Goal: Transaction & Acquisition: Purchase product/service

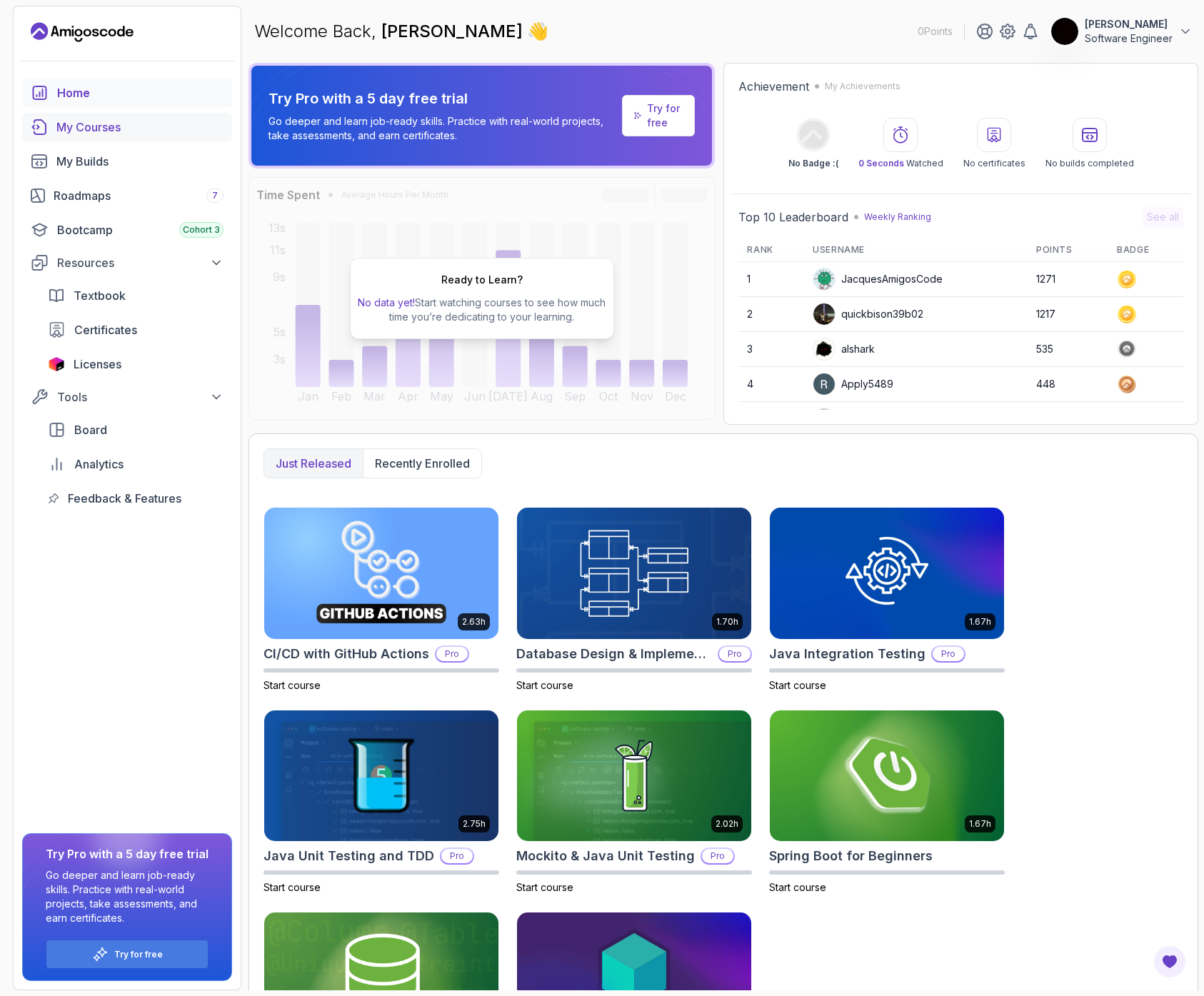
click at [106, 124] on div "My Courses" at bounding box center [140, 127] width 167 height 17
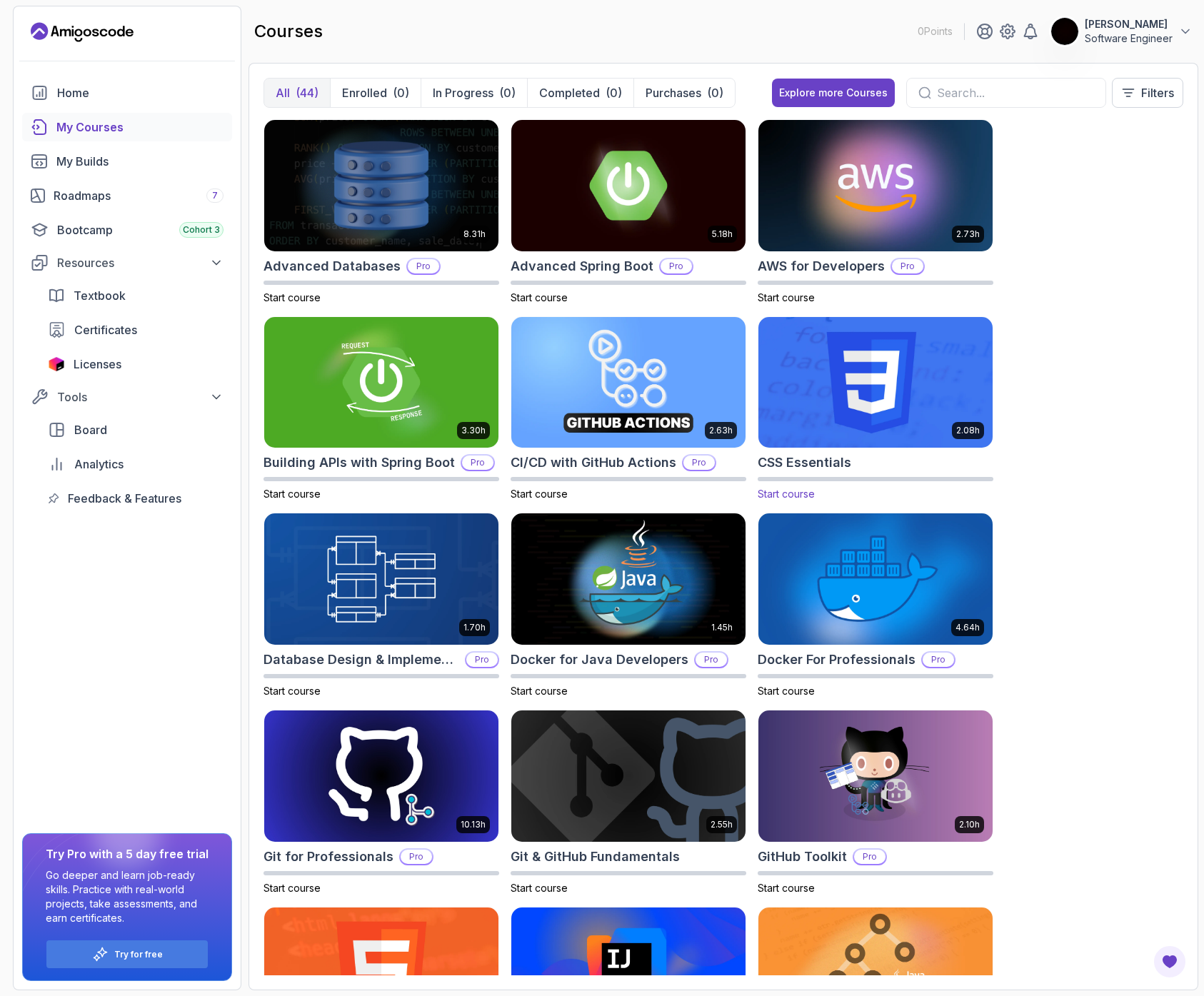
click at [868, 378] on img at bounding box center [875, 382] width 246 height 138
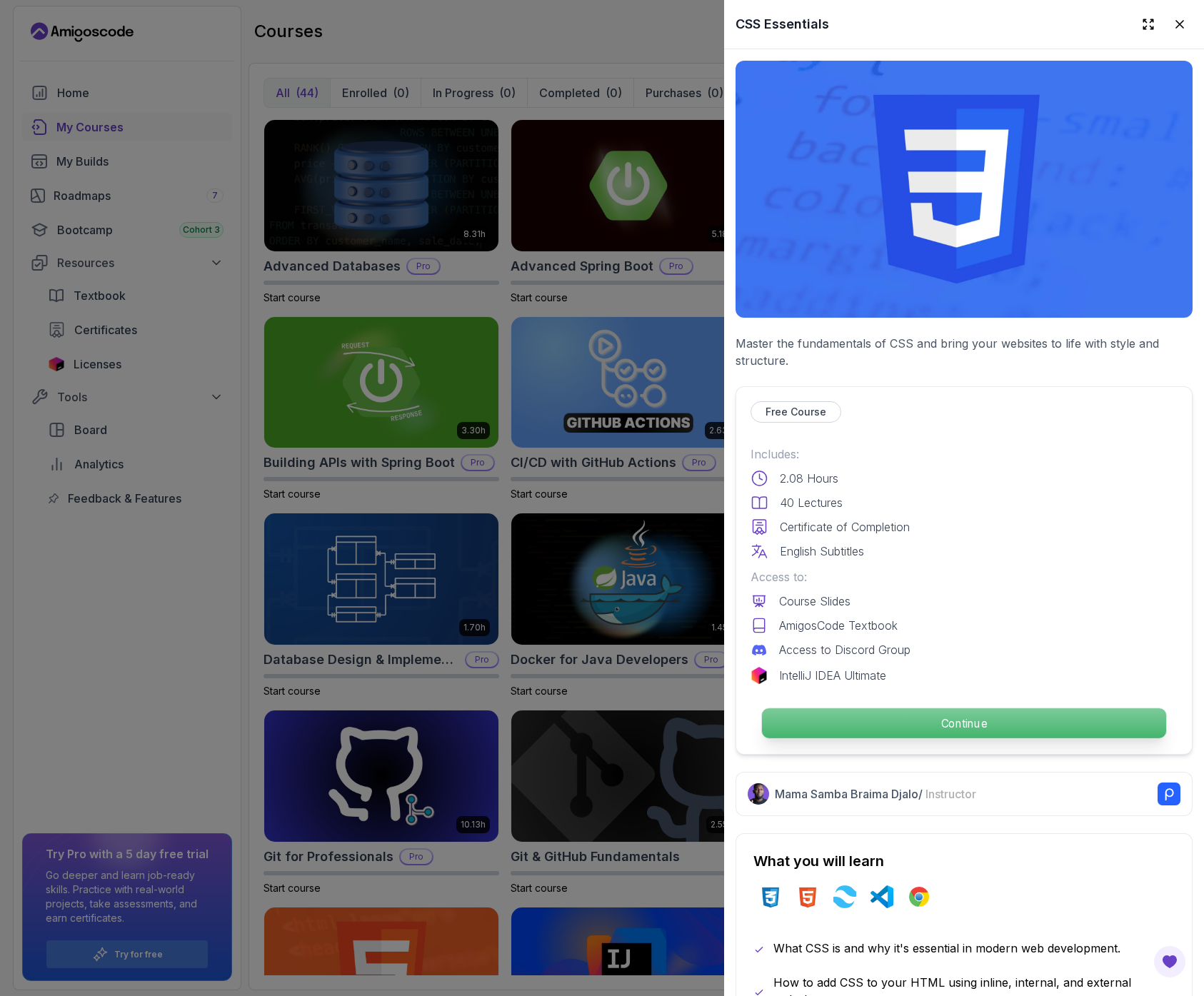
click at [837, 719] on p "Continue" at bounding box center [963, 724] width 404 height 30
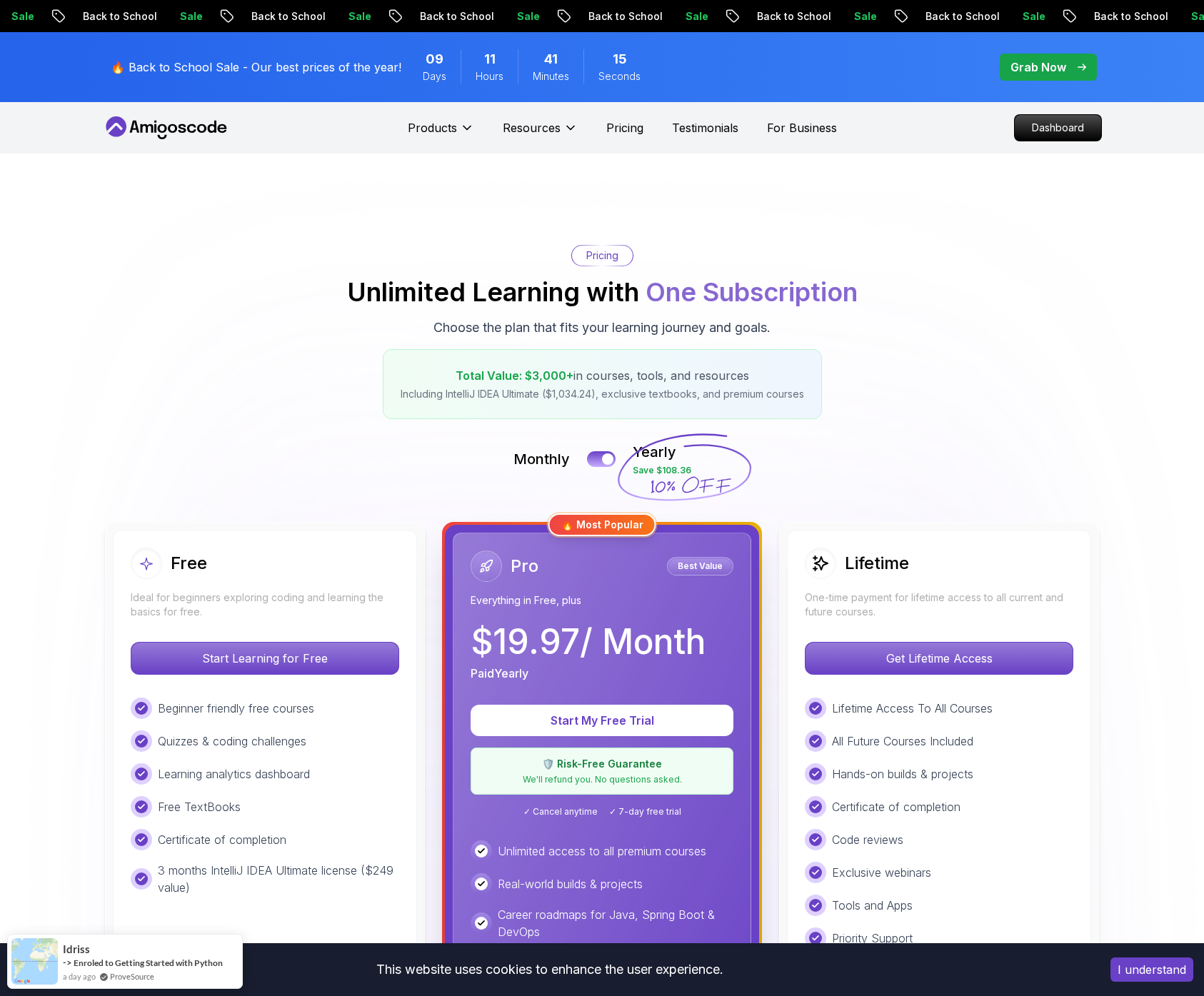
click at [226, 582] on div "Free Ideal for beginners exploring coding and learning the basics for free." at bounding box center [264, 583] width 269 height 71
click at [234, 668] on p "Start Learning for Free" at bounding box center [264, 658] width 253 height 30
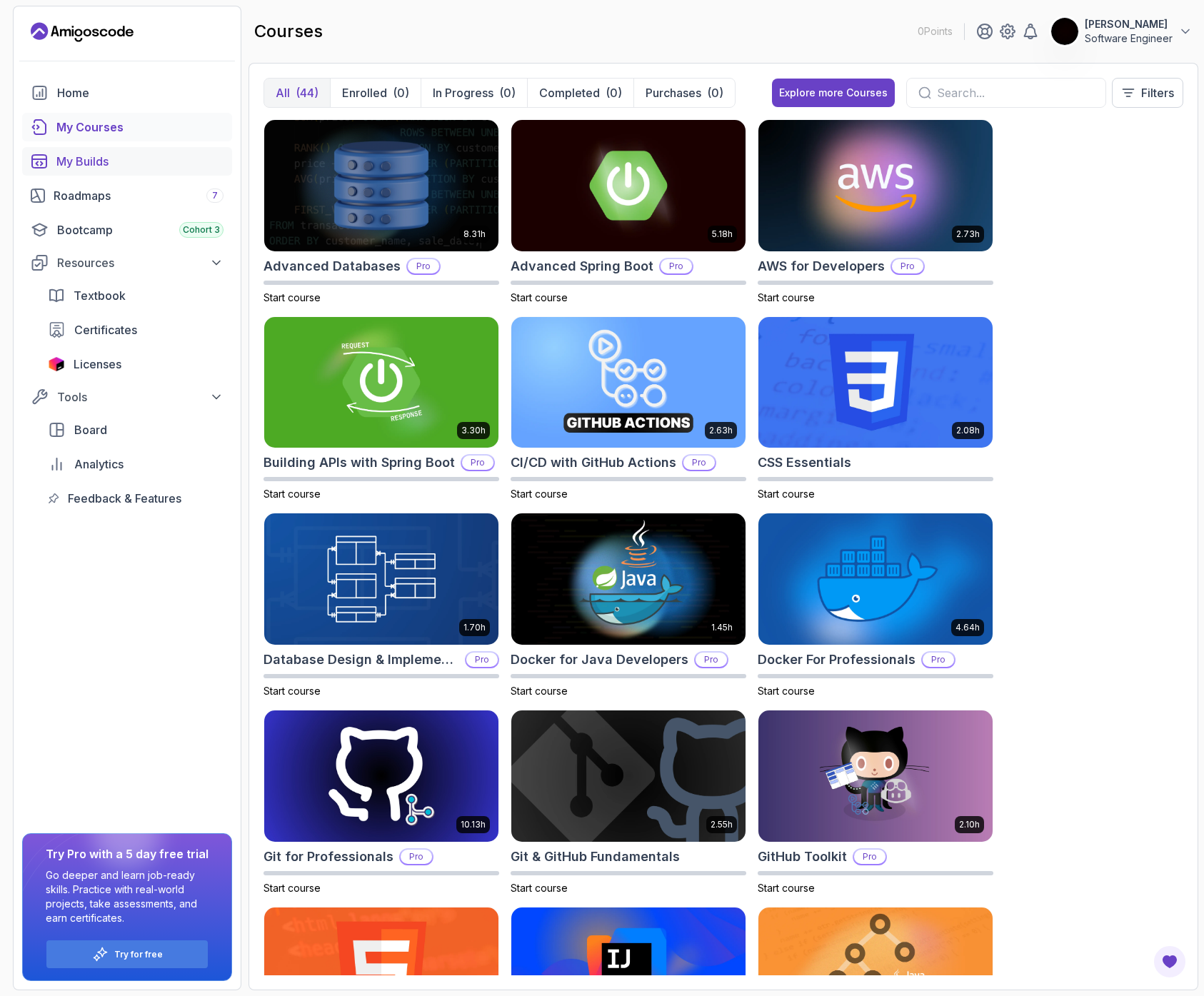
click at [92, 166] on div "My Builds" at bounding box center [140, 161] width 167 height 17
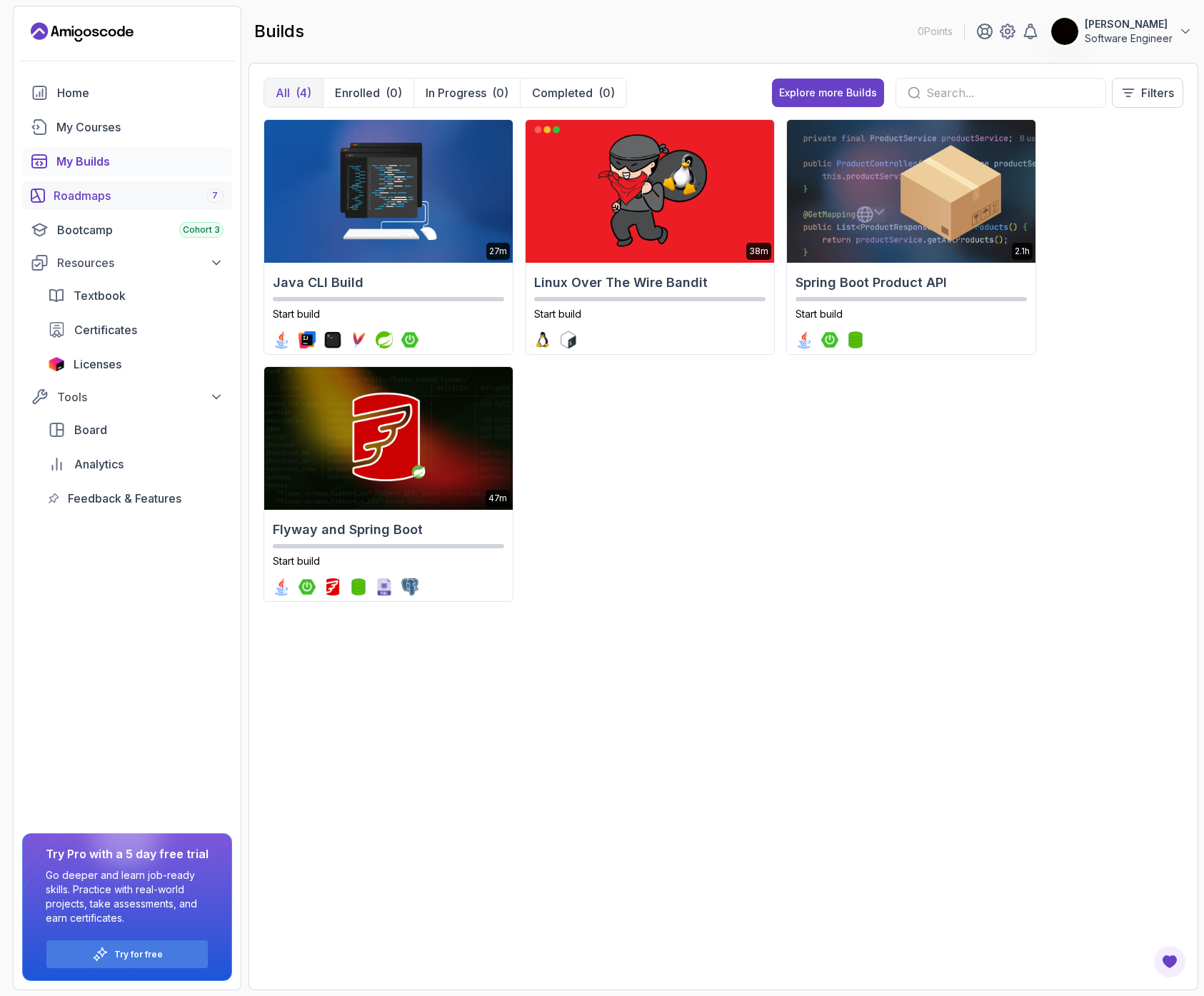
click at [89, 196] on div "Roadmaps 7" at bounding box center [138, 196] width 170 height 17
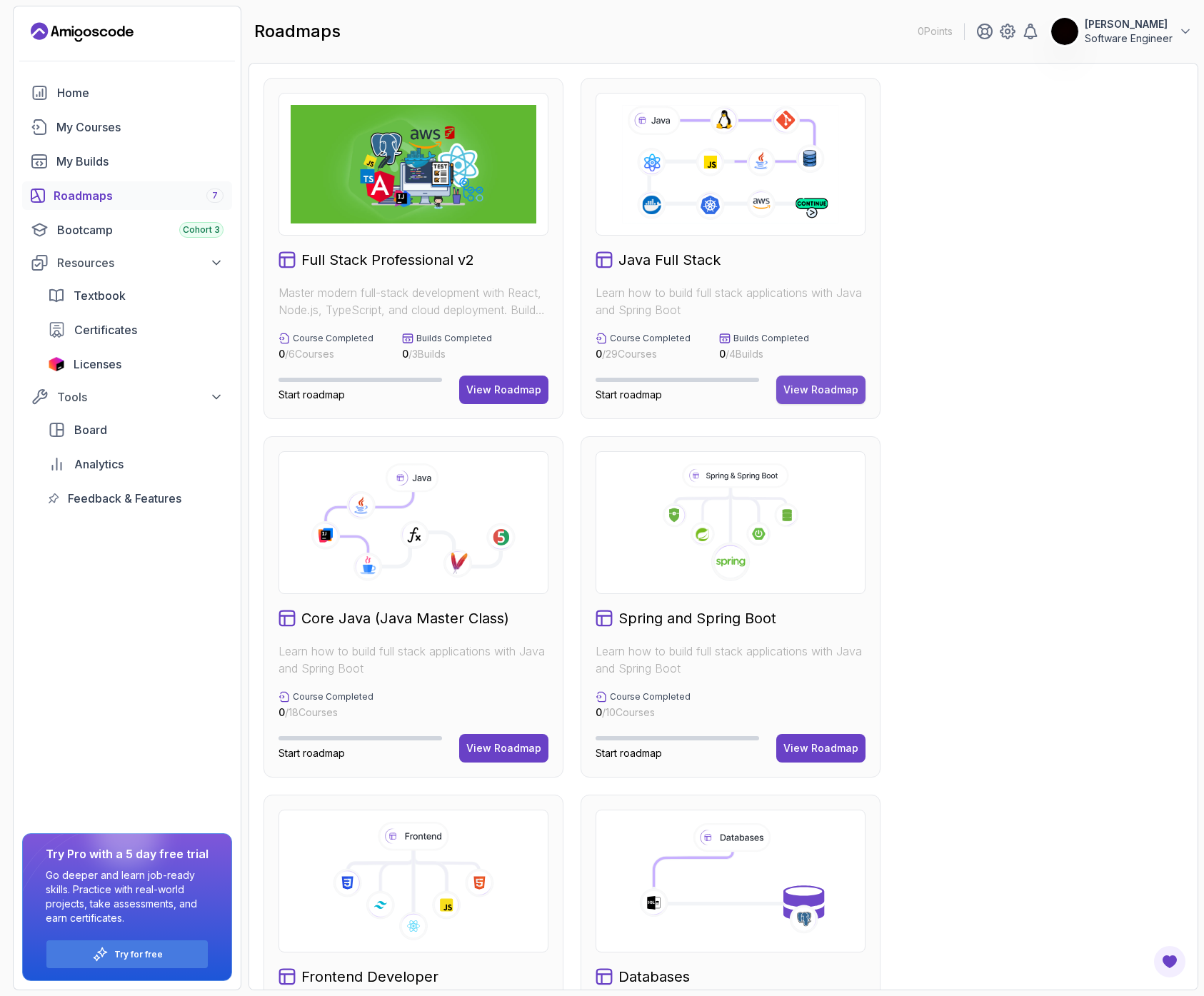
click at [818, 388] on div "View Roadmap" at bounding box center [821, 390] width 75 height 14
click at [623, 397] on span "Start roadmap" at bounding box center [629, 394] width 66 height 12
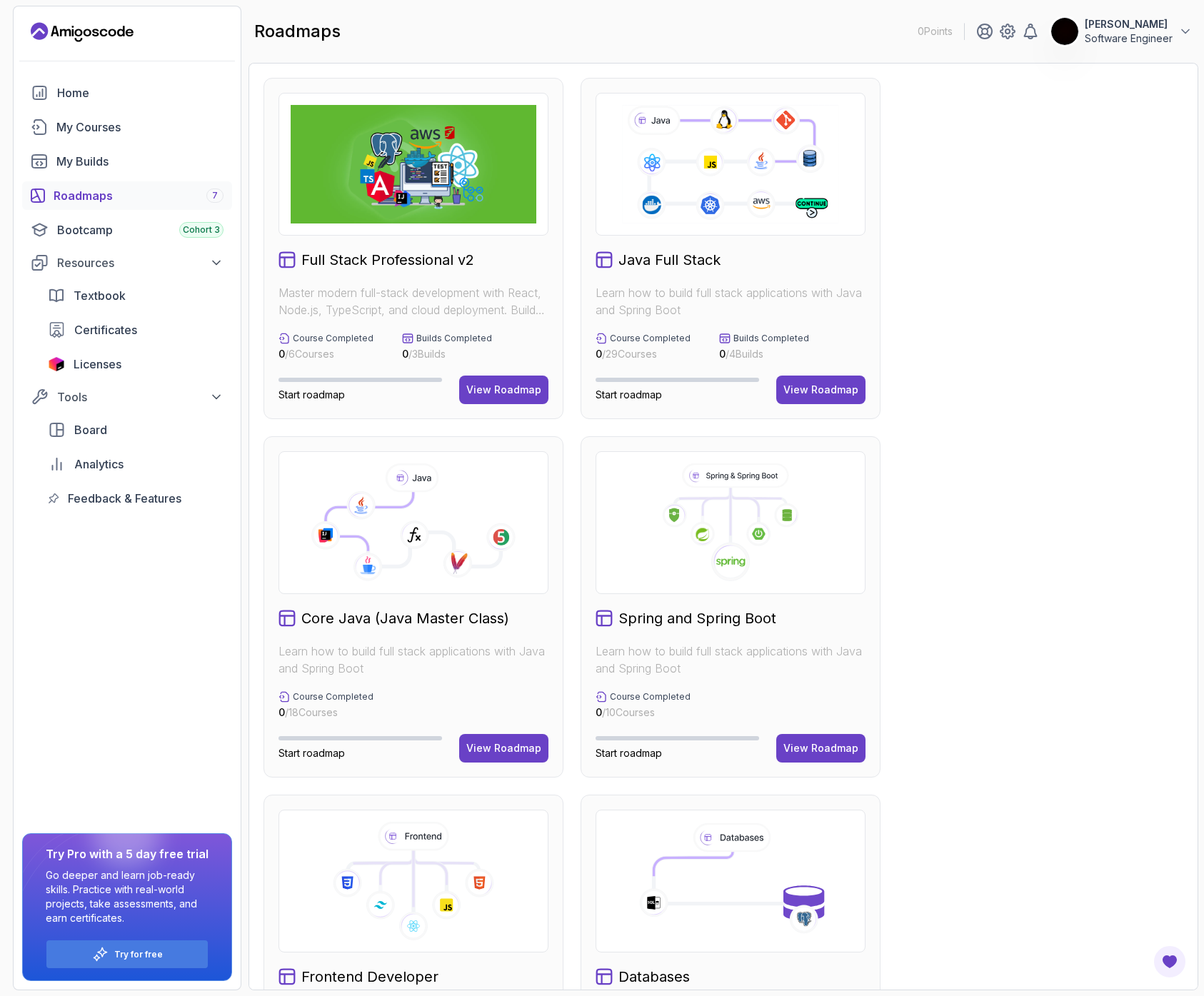
click at [345, 418] on div "Full Stack Professional v2 Master modern full-stack development with React, Nod…" at bounding box center [413, 248] width 300 height 341
click at [1161, 42] on p "Software Engineer" at bounding box center [1128, 39] width 88 height 14
click at [1067, 143] on p "Billing" at bounding box center [1075, 138] width 32 height 17
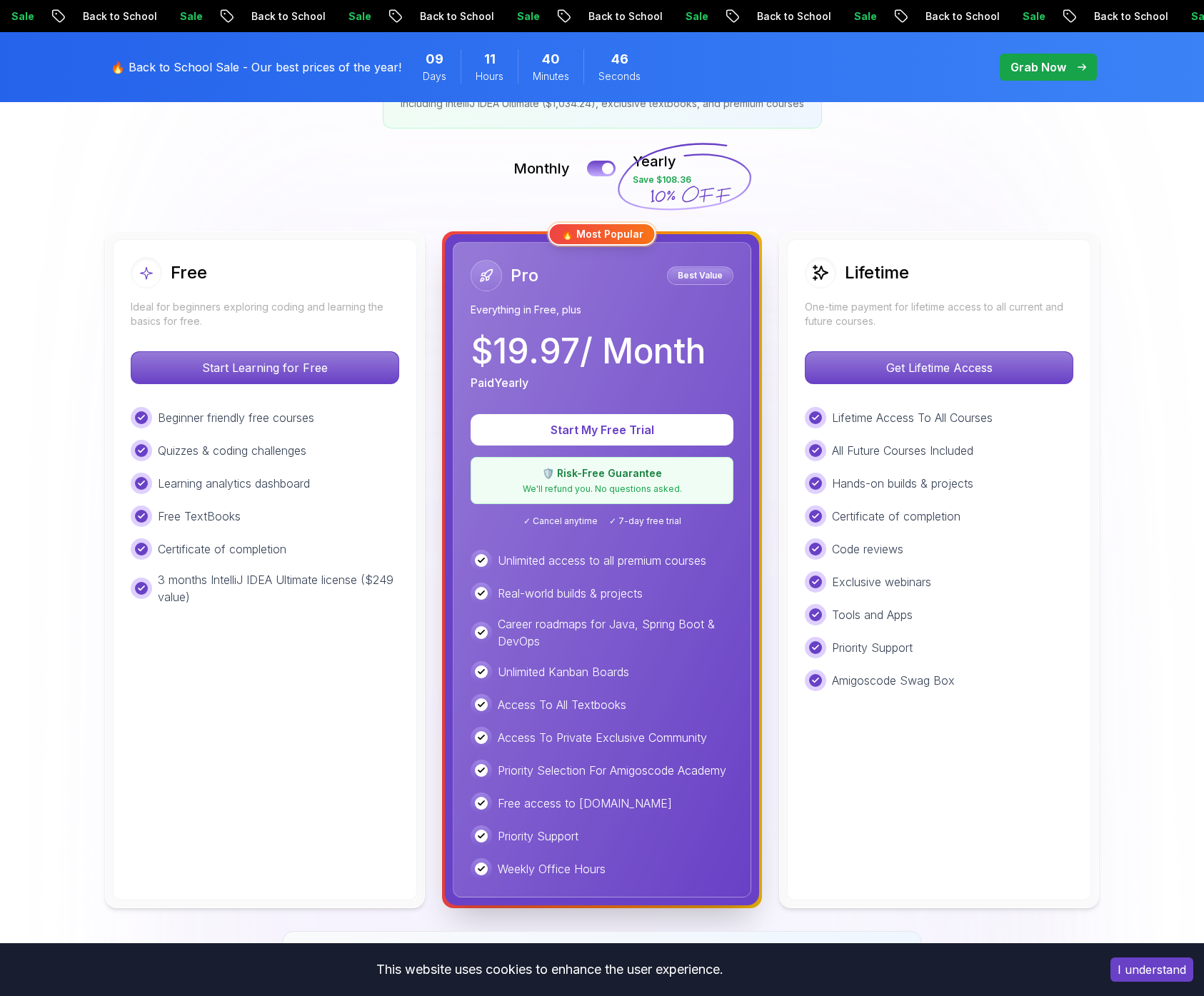
scroll to position [294, 0]
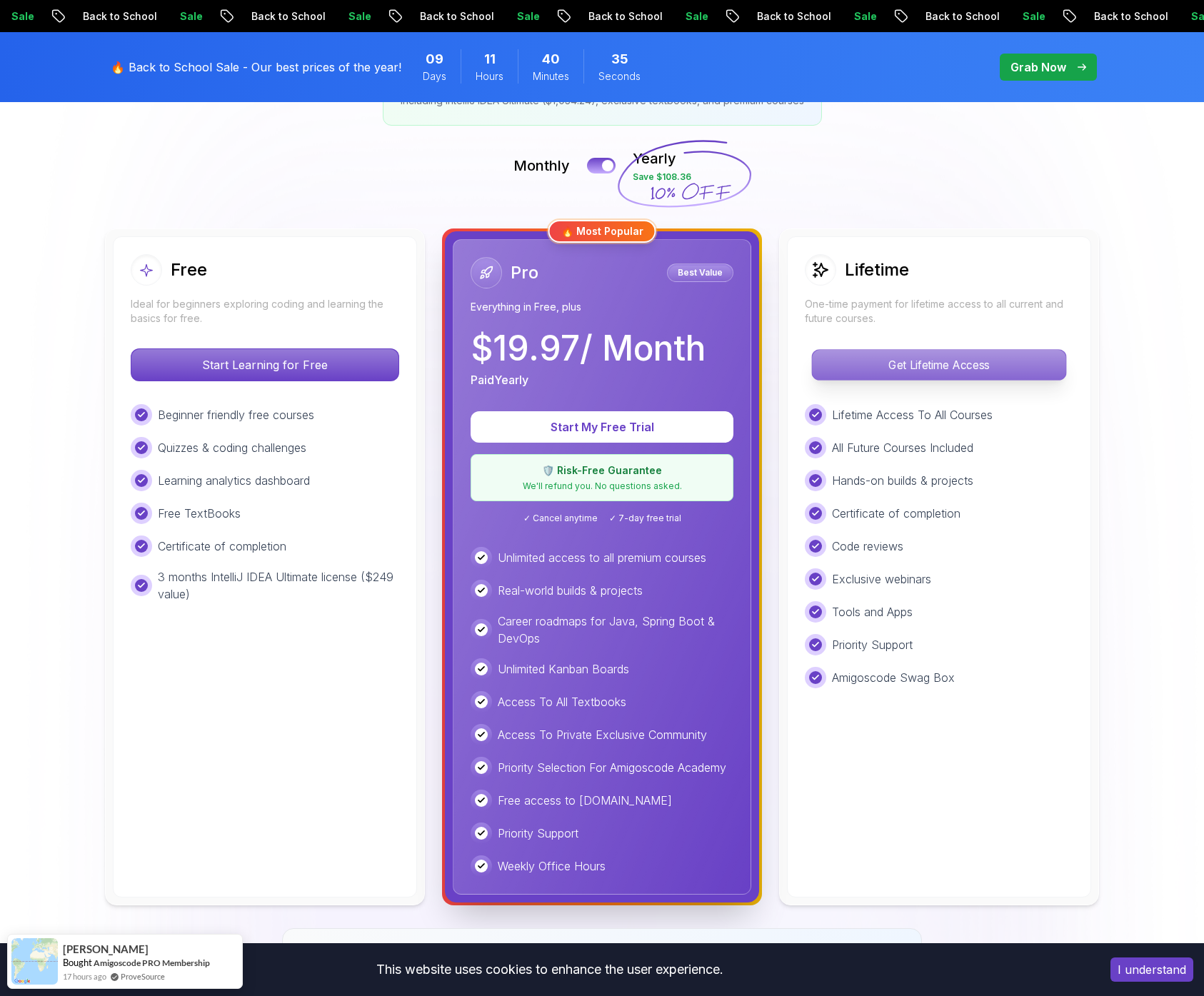
click at [860, 359] on p "Get Lifetime Access" at bounding box center [938, 365] width 253 height 30
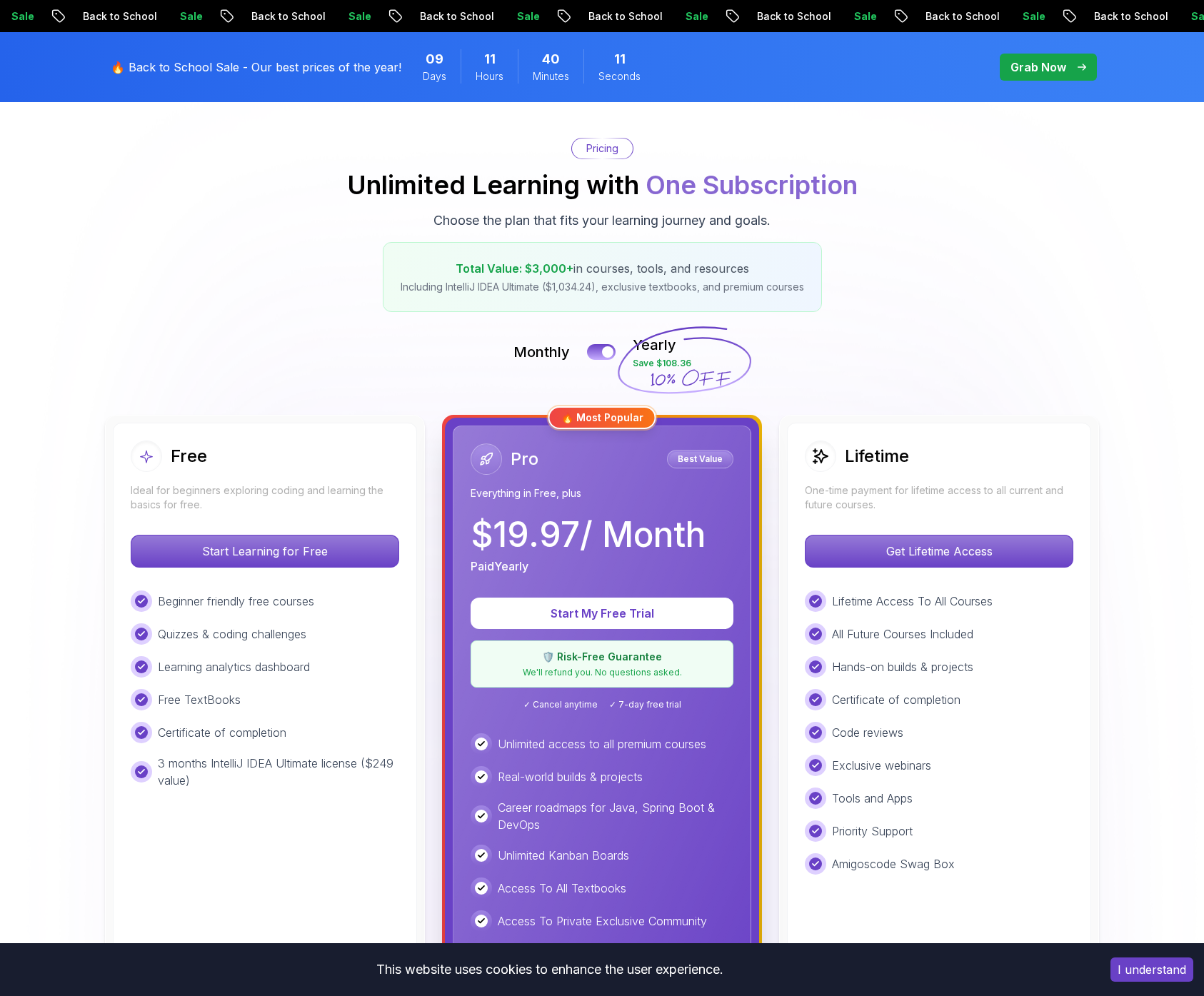
scroll to position [294, 0]
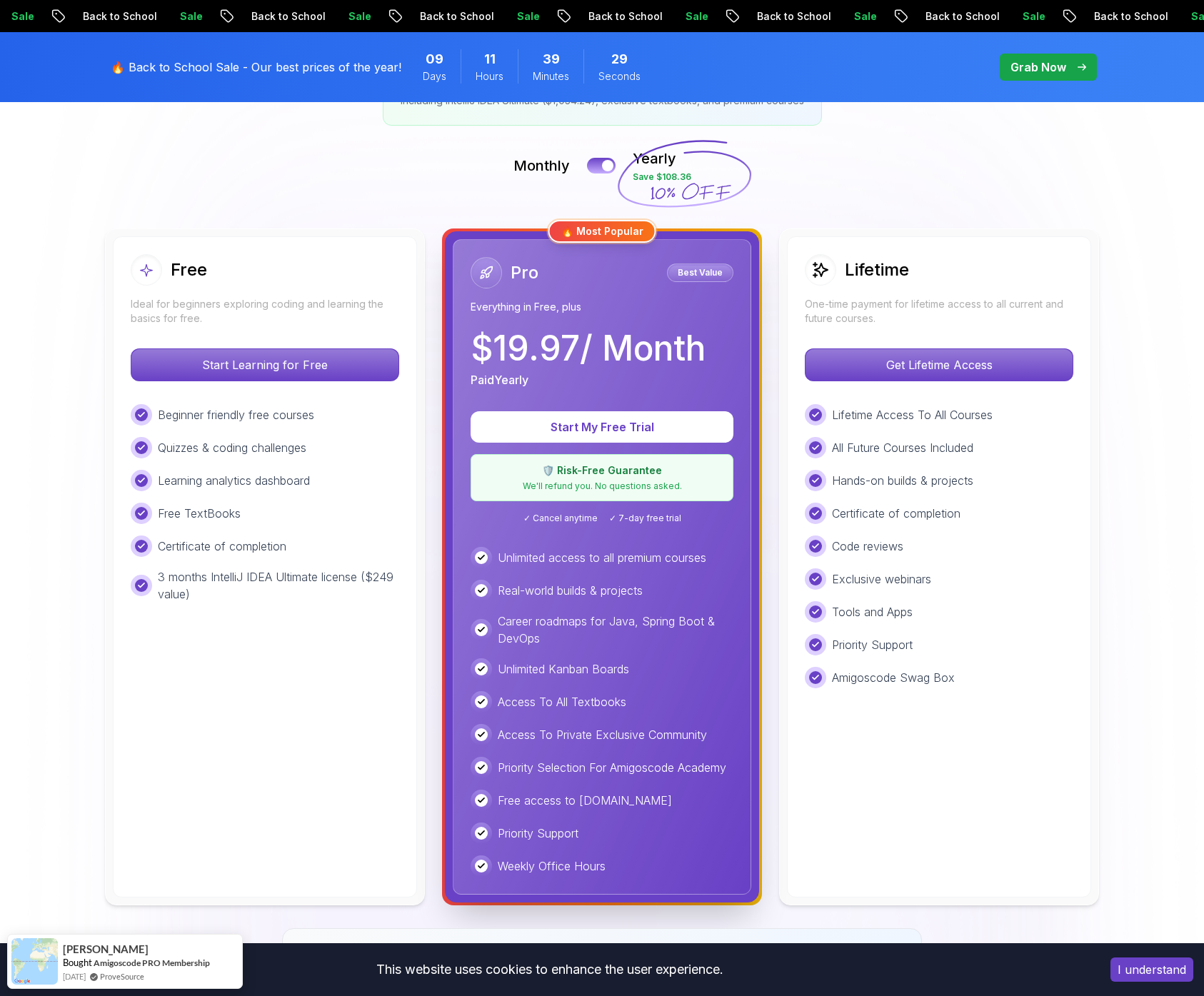
click at [1054, 64] on p "Grab Now" at bounding box center [1038, 67] width 55 height 17
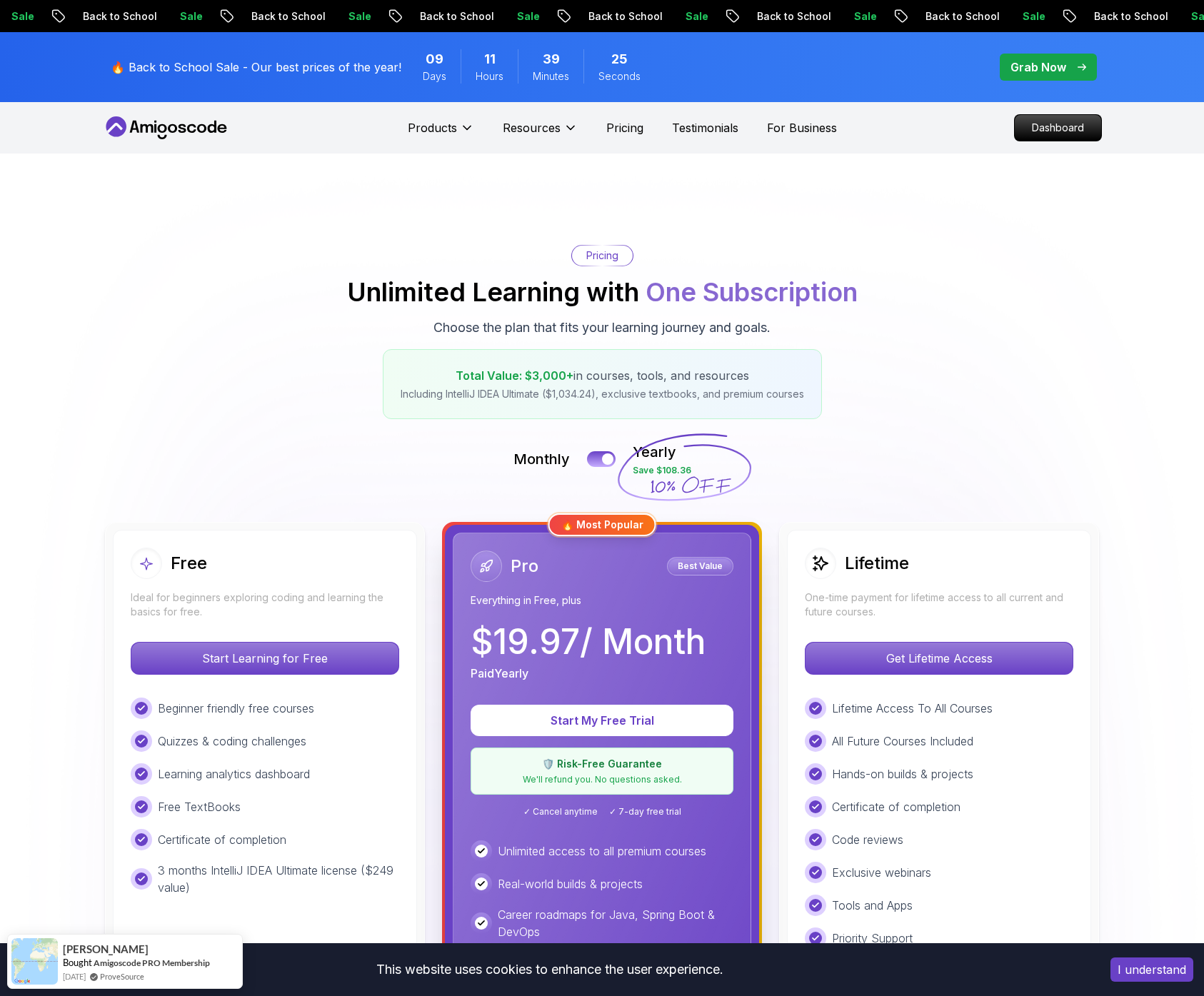
click at [1074, 72] on div "Grab Now" at bounding box center [1048, 67] width 76 height 17
click at [597, 454] on button at bounding box center [601, 459] width 30 height 17
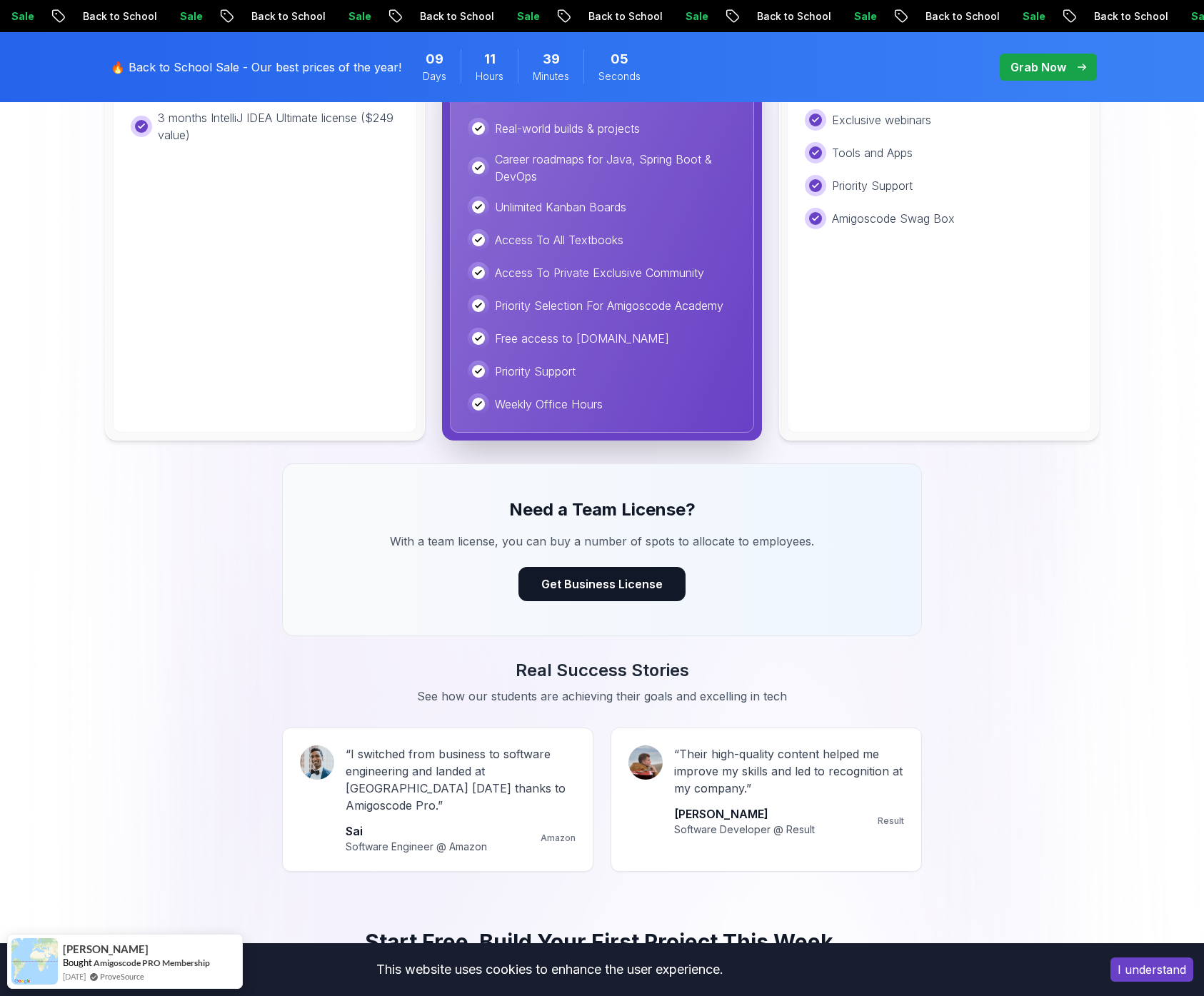
scroll to position [754, 0]
click at [603, 468] on div "Need a Team License? With a team license, you can buy a number of spots to allo…" at bounding box center [602, 549] width 639 height 173
